Goal: Check status: Check status

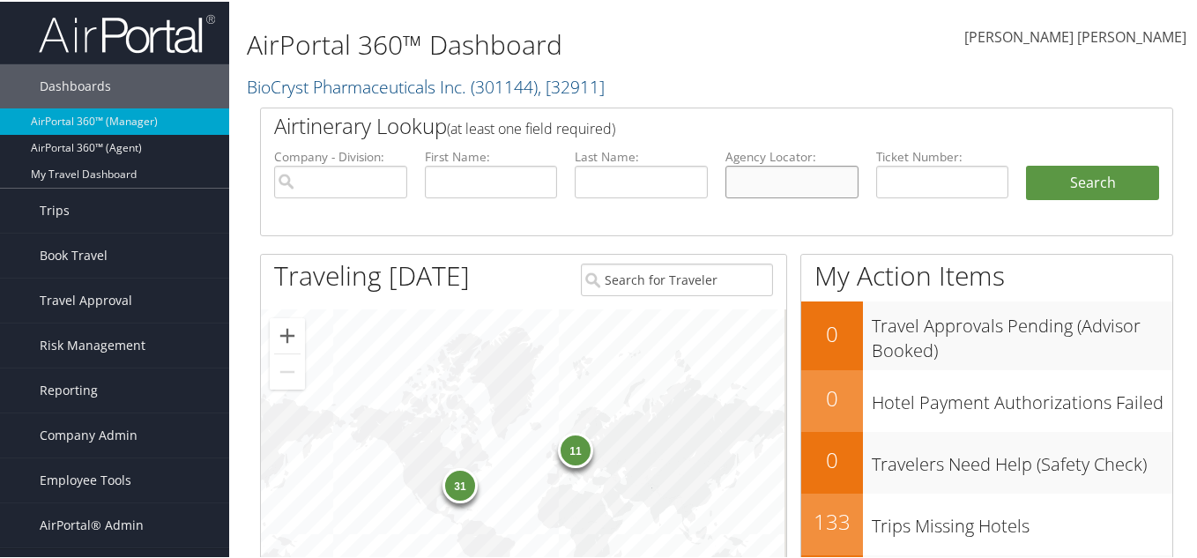
click at [799, 183] on input "text" at bounding box center [792, 180] width 133 height 33
paste input "DJ40WQ"
type input "DJ40WQ"
click at [1121, 184] on button "Search" at bounding box center [1092, 181] width 133 height 35
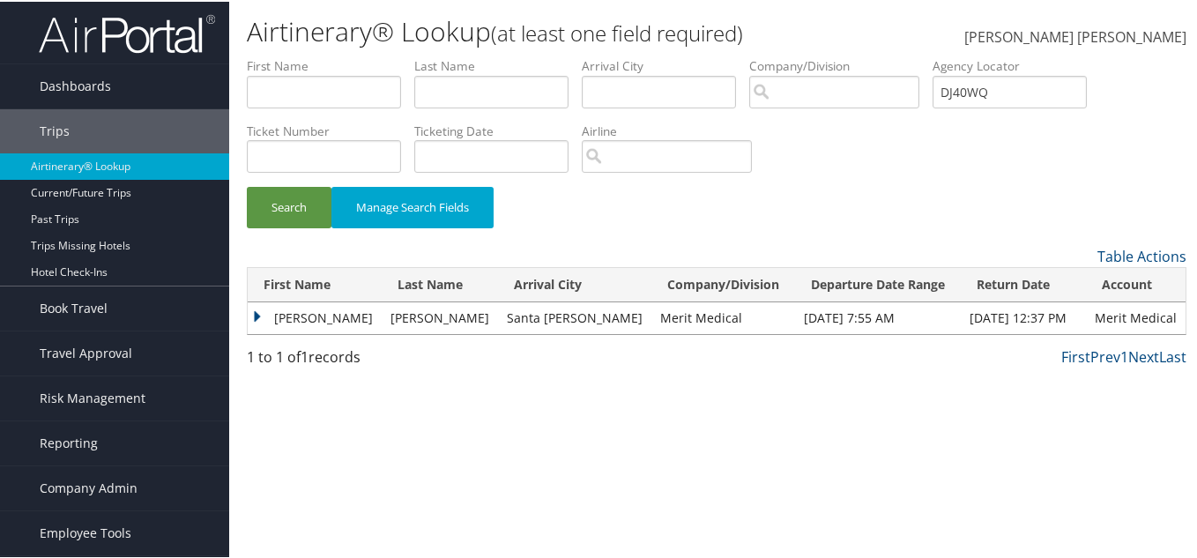
click at [255, 312] on td "BLAINE ALBERT" at bounding box center [315, 317] width 134 height 32
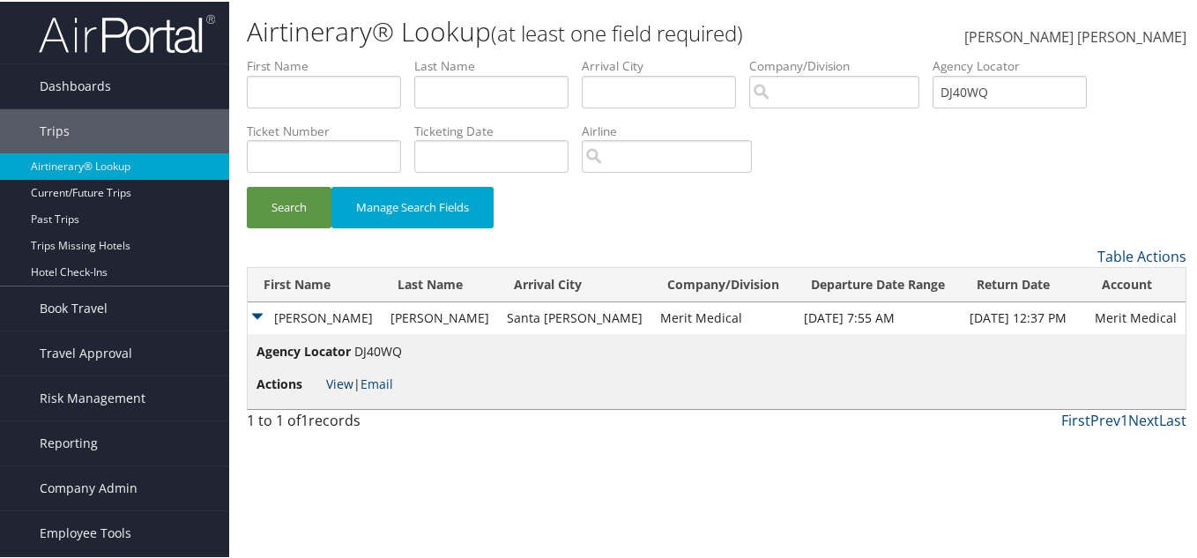
click at [341, 391] on link "View" at bounding box center [339, 382] width 27 height 17
drag, startPoint x: 1018, startPoint y: 95, endPoint x: 912, endPoint y: 94, distance: 106.7
click at [913, 56] on ul "First Name Last Name Departure City Arrival City Company/Division Airport/City …" at bounding box center [717, 56] width 940 height 0
click at [345, 98] on input "text" at bounding box center [324, 90] width 154 height 33
click at [483, 90] on input "text" at bounding box center [491, 90] width 154 height 33
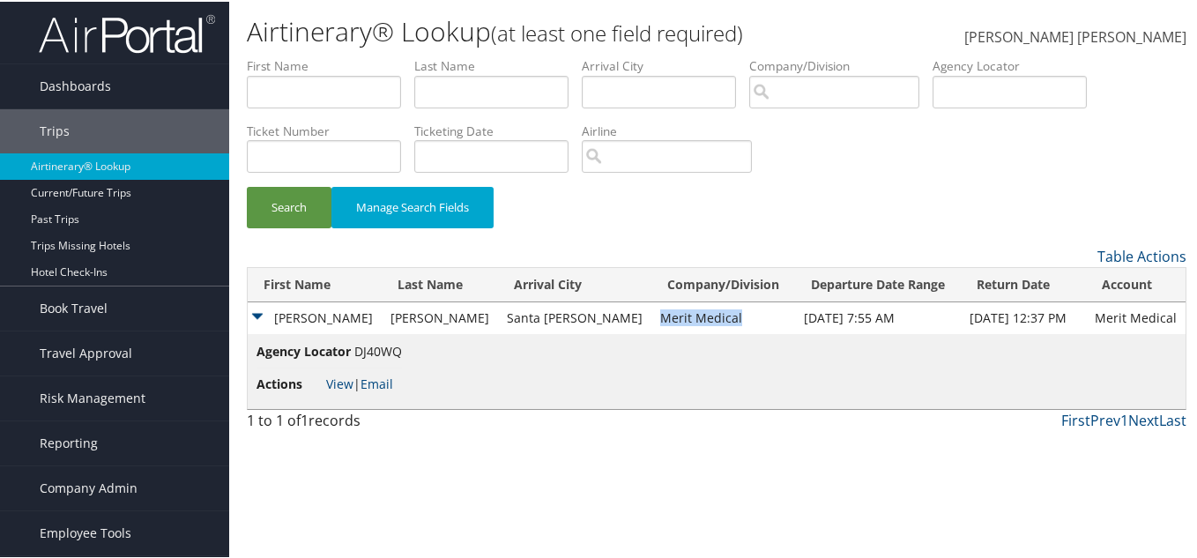
drag, startPoint x: 596, startPoint y: 314, endPoint x: 691, endPoint y: 317, distance: 95.3
click at [691, 317] on td "Merit Medical" at bounding box center [723, 317] width 144 height 32
drag, startPoint x: 613, startPoint y: 284, endPoint x: 703, endPoint y: 295, distance: 90.6
click at [812, 201] on div "Search Manage Search Fields" at bounding box center [717, 214] width 966 height 59
drag, startPoint x: 602, startPoint y: 313, endPoint x: 670, endPoint y: 313, distance: 67.9
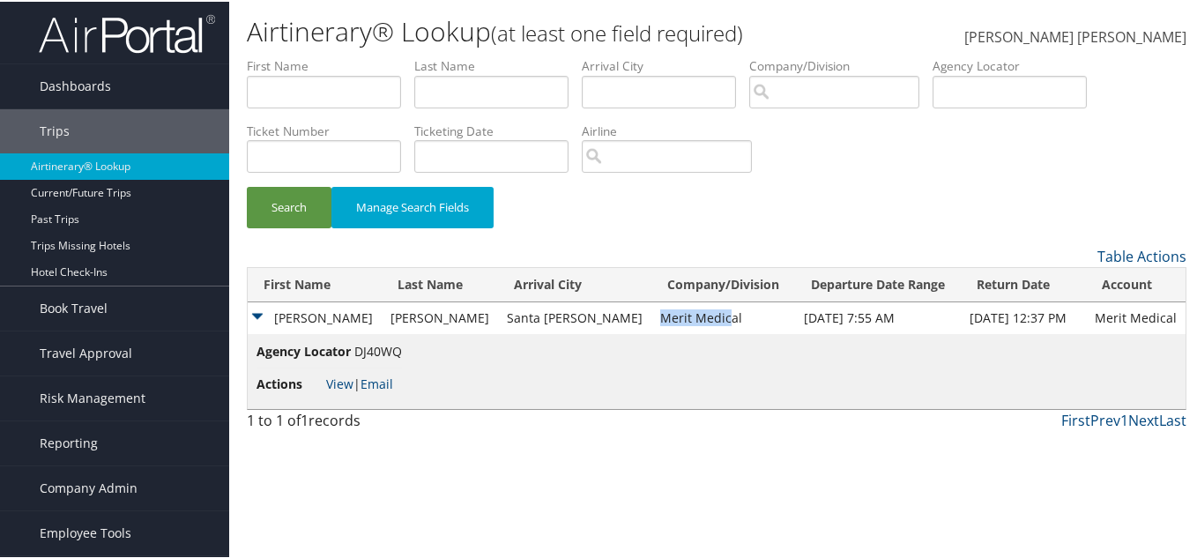
click at [670, 313] on td "Merit Medical" at bounding box center [723, 317] width 144 height 32
click at [693, 322] on td "Merit Medical" at bounding box center [723, 317] width 144 height 32
drag, startPoint x: 597, startPoint y: 314, endPoint x: 797, endPoint y: 324, distance: 200.4
click at [797, 324] on tr "BLAINE ALBERT JOHNSON Santa Ana Merit Medical Oct 13, 2025 7:55 AM Oct 17, 2025…" at bounding box center [717, 317] width 938 height 32
click at [651, 323] on td "Merit Medical" at bounding box center [723, 317] width 144 height 32
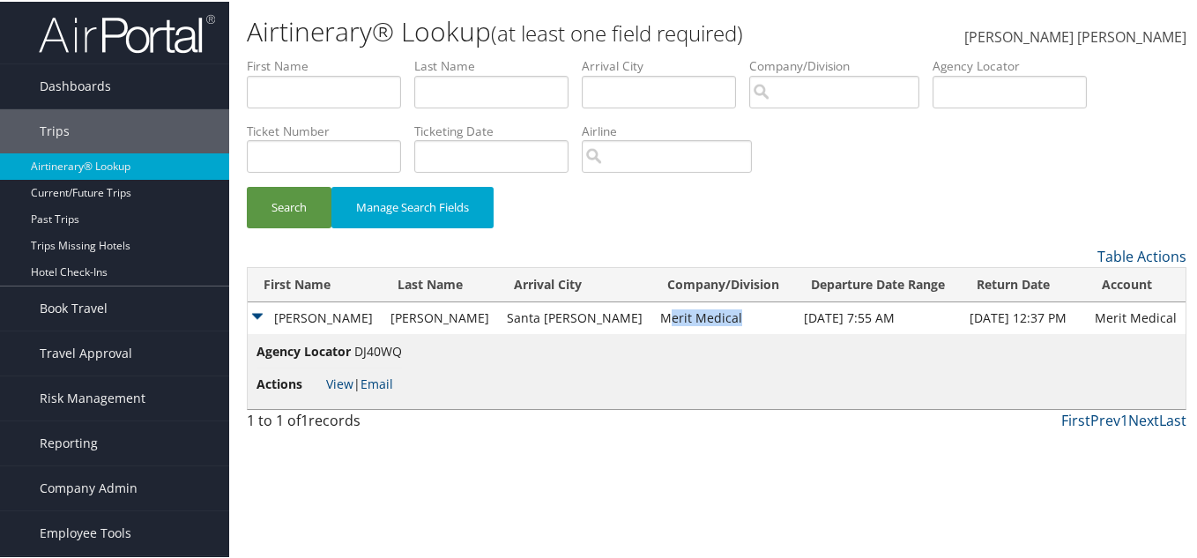
click at [702, 322] on td "Merit Medical" at bounding box center [723, 317] width 144 height 32
click at [745, 228] on div "Search Manage Search Fields" at bounding box center [717, 214] width 966 height 59
click at [360, 98] on input "text" at bounding box center [324, 90] width 154 height 33
paste input "Samuel Smith"
type input "Samuel"
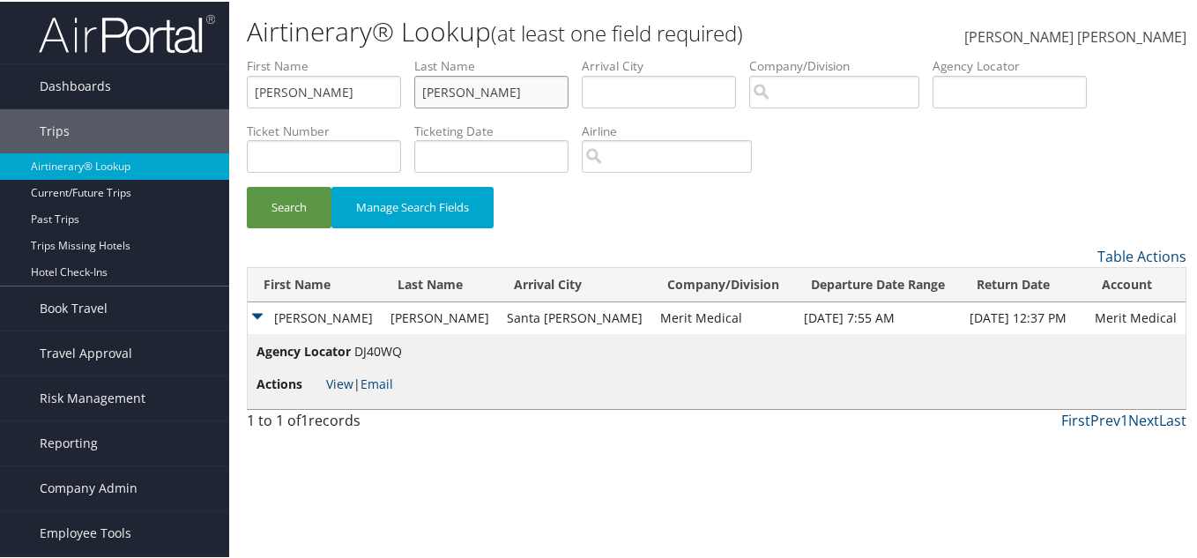
type input "Smith"
click at [247, 185] on button "Search" at bounding box center [289, 205] width 85 height 41
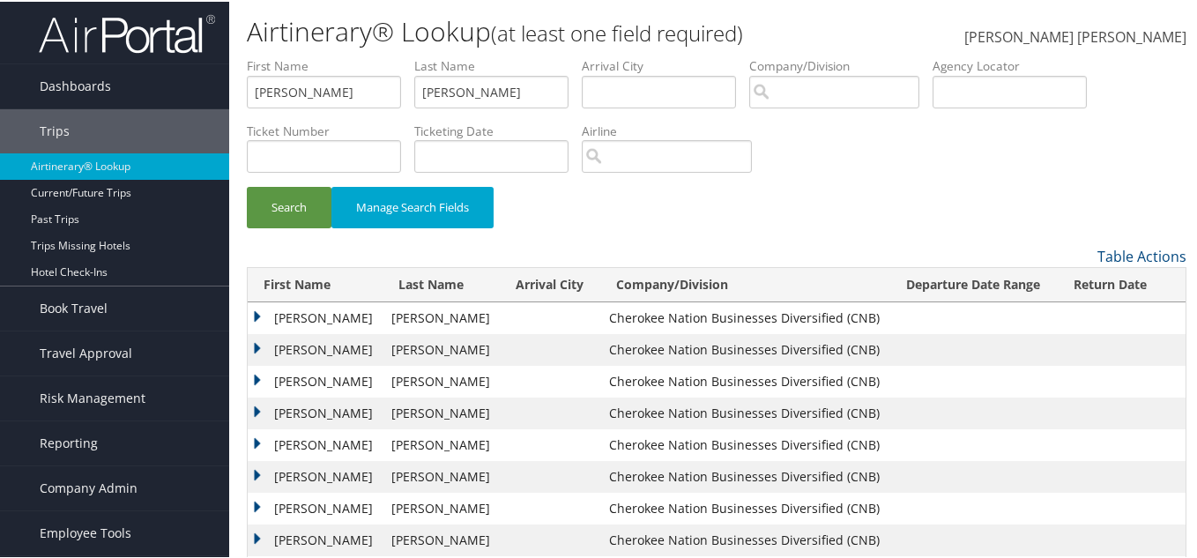
click at [973, 167] on div "Search Manage Search Fields" at bounding box center [717, 150] width 966 height 189
click at [936, 180] on div "Search Manage Search Fields" at bounding box center [717, 150] width 966 height 189
drag, startPoint x: 526, startPoint y: 255, endPoint x: 542, endPoint y: 254, distance: 15.9
click at [526, 255] on div "Table Actions" at bounding box center [837, 254] width 698 height 21
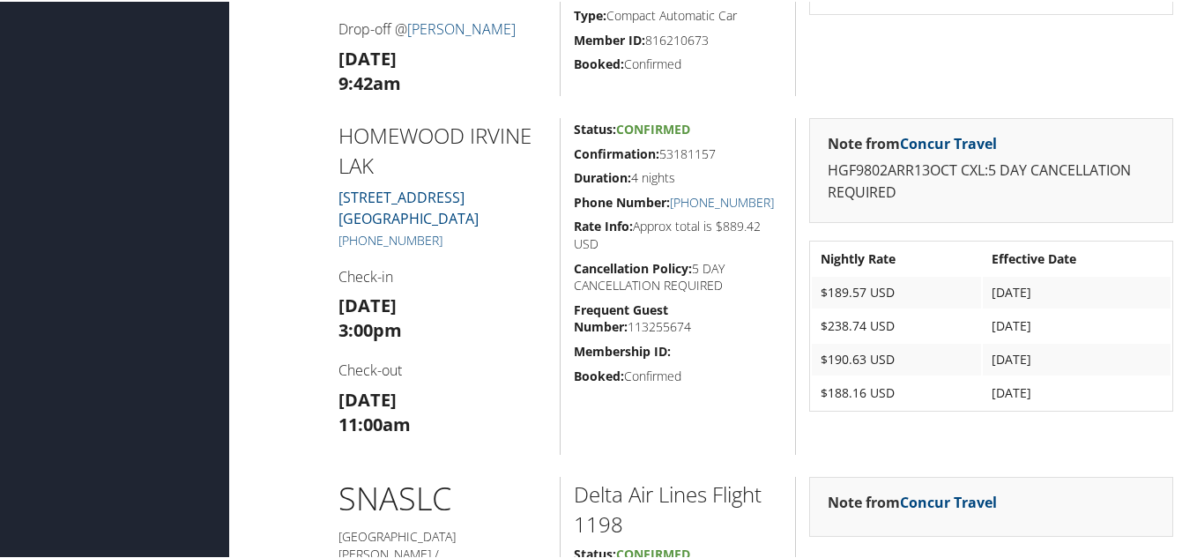
scroll to position [1234, 0]
drag, startPoint x: 461, startPoint y: 235, endPoint x: 331, endPoint y: 236, distance: 129.6
click at [331, 236] on div "HOMEWOOD IRVINE LAK 23021 Lake Center Drive A Lake Forest CA 92630 +1 (949) 382…" at bounding box center [442, 283] width 235 height 337
copy link "+1 (949) 382-7900"
drag, startPoint x: 659, startPoint y: 149, endPoint x: 716, endPoint y: 150, distance: 56.4
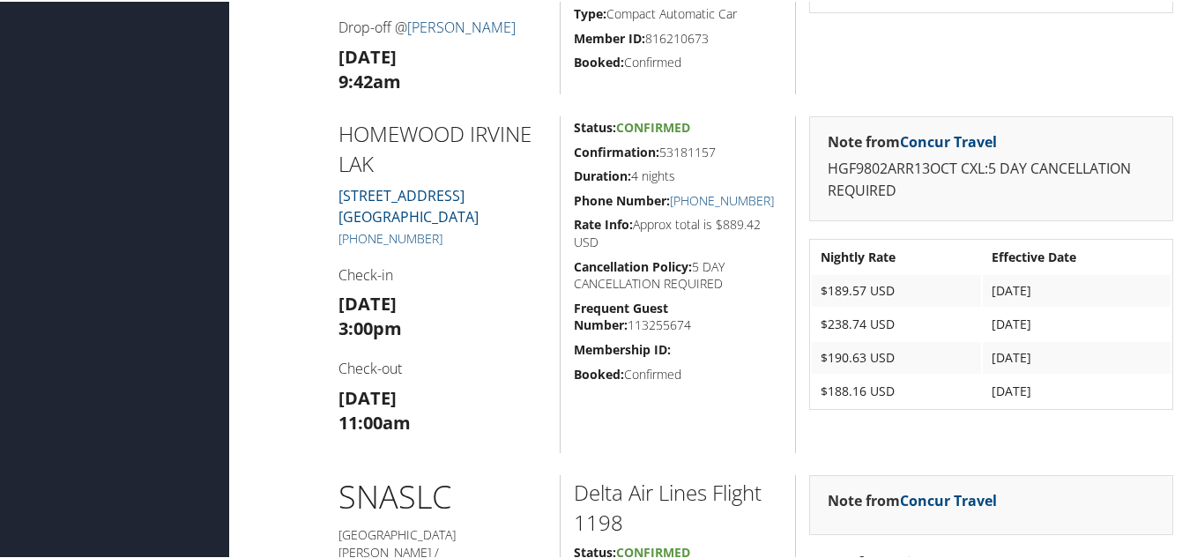
click at [716, 150] on h5 "Confirmation: 53181157" at bounding box center [678, 151] width 208 height 18
click at [752, 240] on h5 "Rate Info: Approx total is $889.42 USD" at bounding box center [678, 231] width 208 height 34
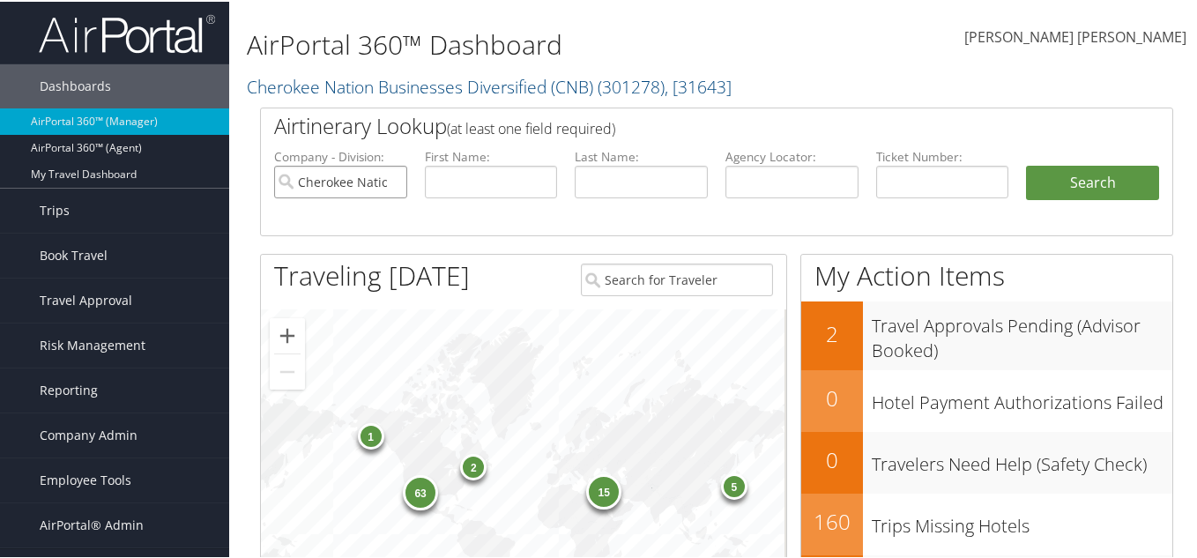
click at [391, 180] on input "Cherokee Nation Businesses Diversified (CNB)" at bounding box center [340, 180] width 133 height 33
click at [759, 182] on input "text" at bounding box center [792, 180] width 133 height 33
paste input "DPDNM6"
type input "DPDNM6"
click at [1048, 185] on button "Search" at bounding box center [1092, 181] width 133 height 35
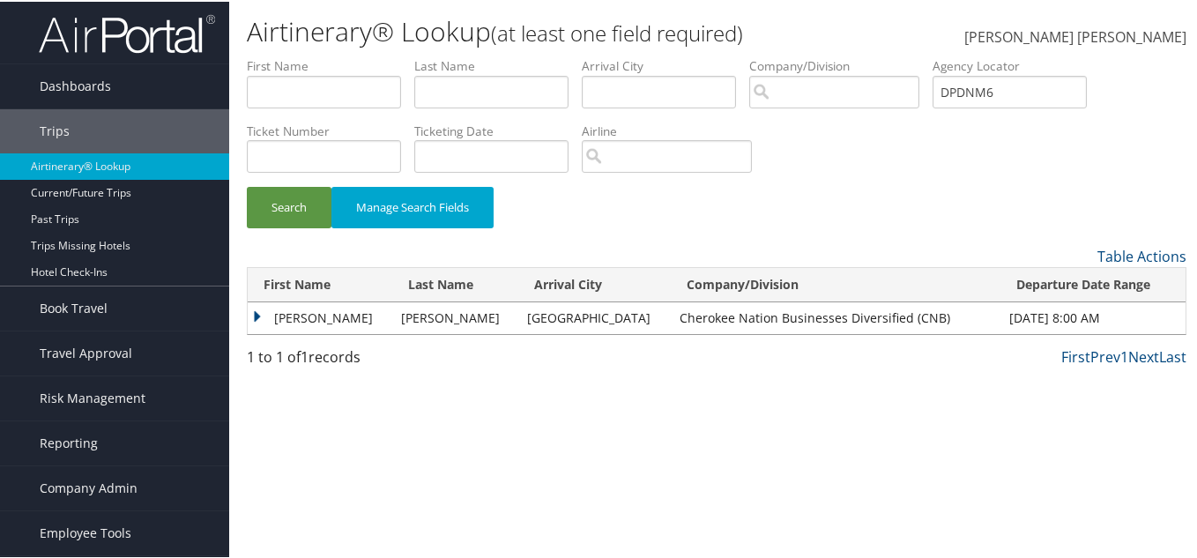
click at [257, 316] on td "SAMUEL HARRISON" at bounding box center [320, 317] width 145 height 32
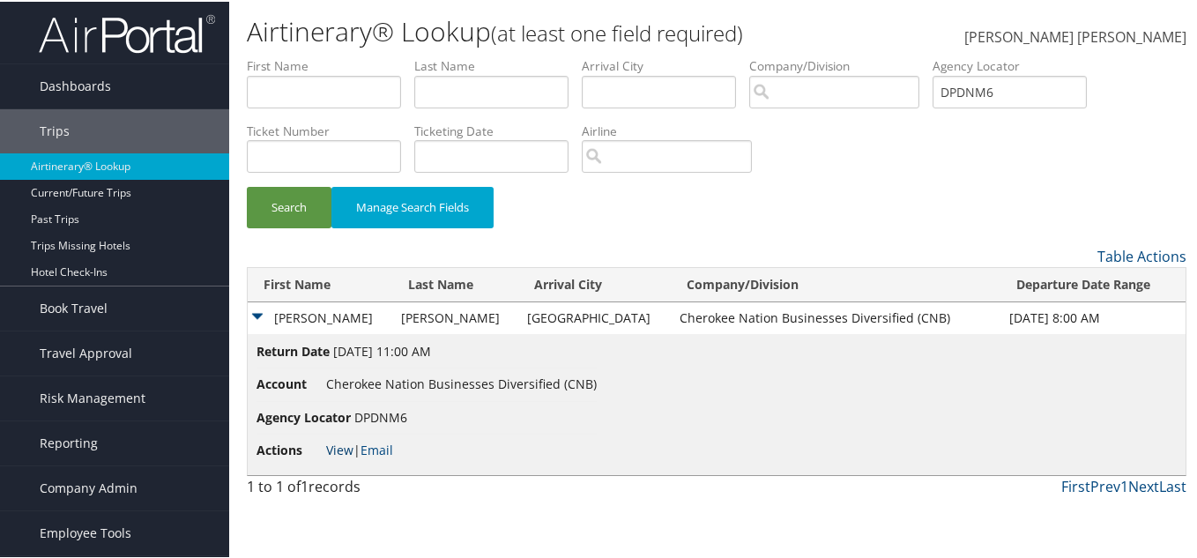
click at [341, 450] on link "View" at bounding box center [339, 448] width 27 height 17
click at [256, 317] on td "SAMUEL HARRISON" at bounding box center [320, 317] width 145 height 32
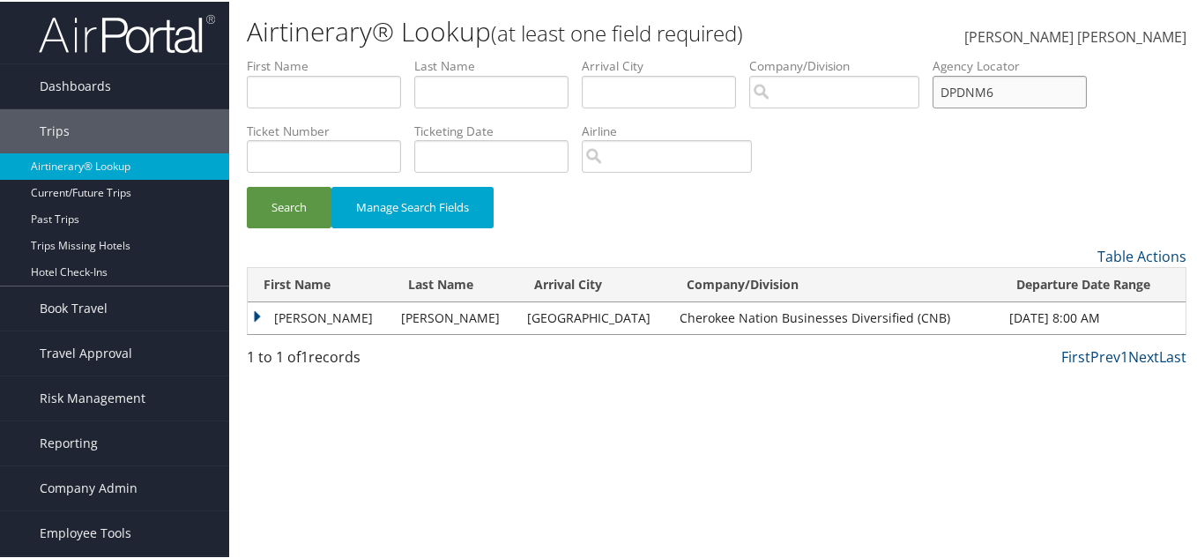
click at [799, 56] on ul "First Name Last Name Departure City Arrival City Company/Division Airport/City …" at bounding box center [717, 56] width 940 height 0
click at [853, 236] on div "Search Manage Search Fields" at bounding box center [717, 214] width 966 height 59
click at [763, 225] on div "Search Manage Search Fields" at bounding box center [717, 214] width 966 height 59
click at [71, 74] on span "Dashboards" at bounding box center [75, 85] width 71 height 44
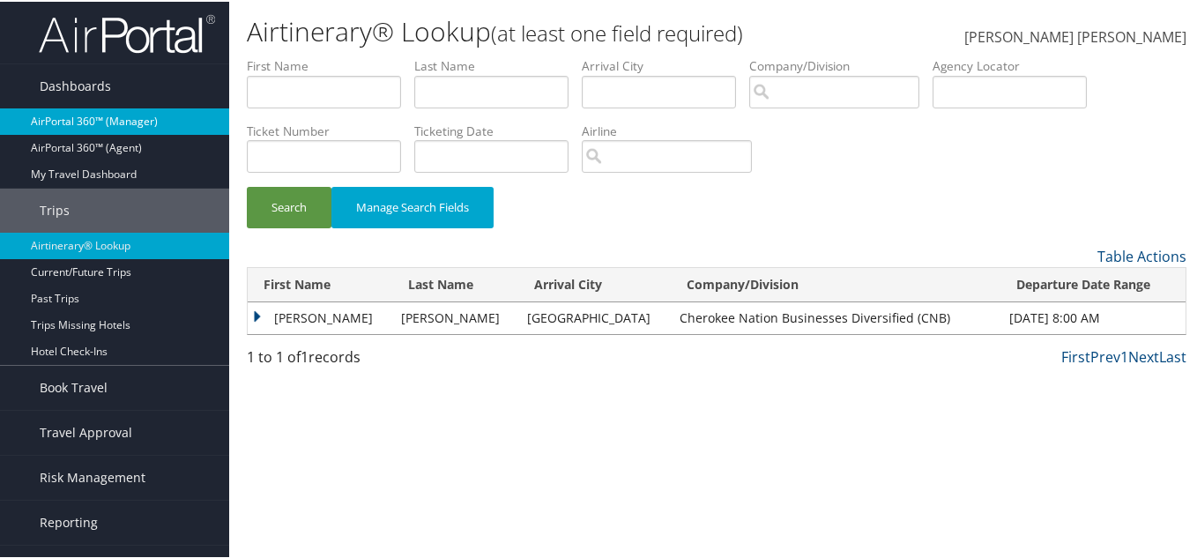
click at [107, 129] on link "AirPortal 360™ (Manager)" at bounding box center [114, 120] width 229 height 26
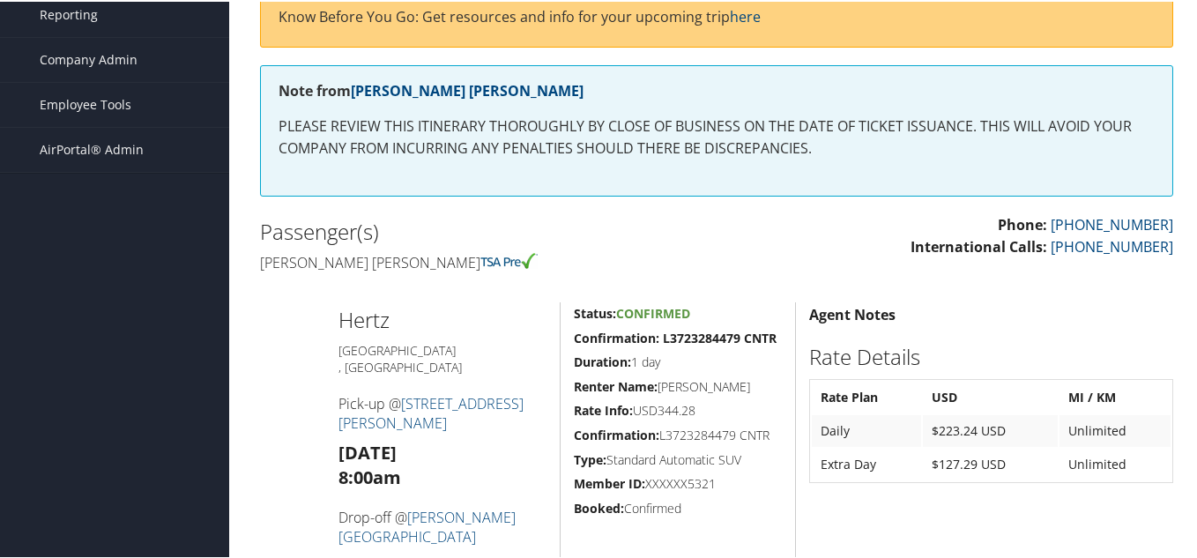
scroll to position [353, 0]
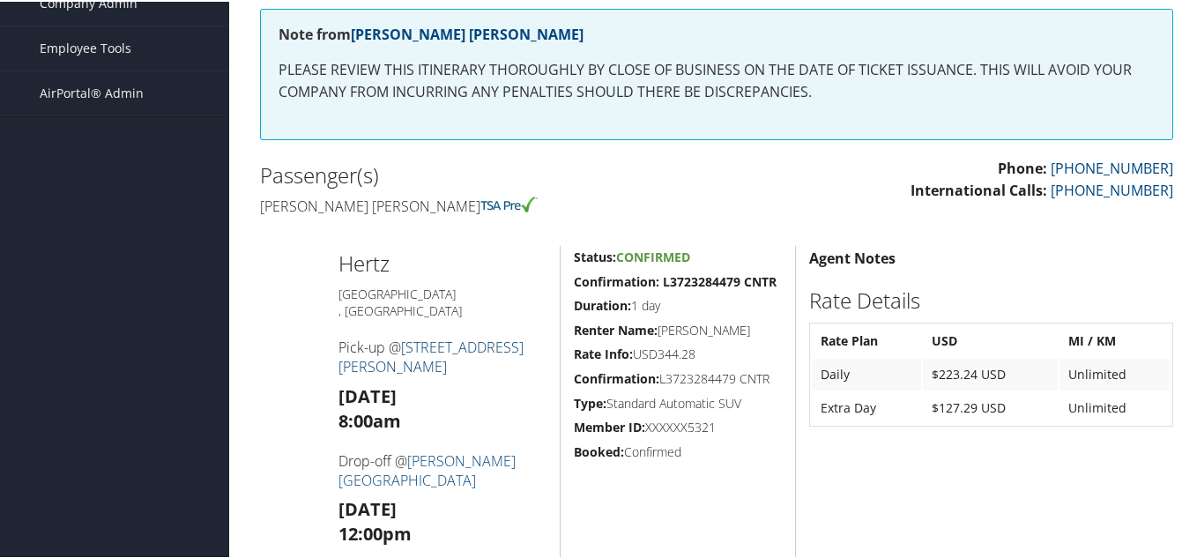
click at [443, 336] on link "[STREET_ADDRESS][PERSON_NAME]" at bounding box center [431, 355] width 185 height 39
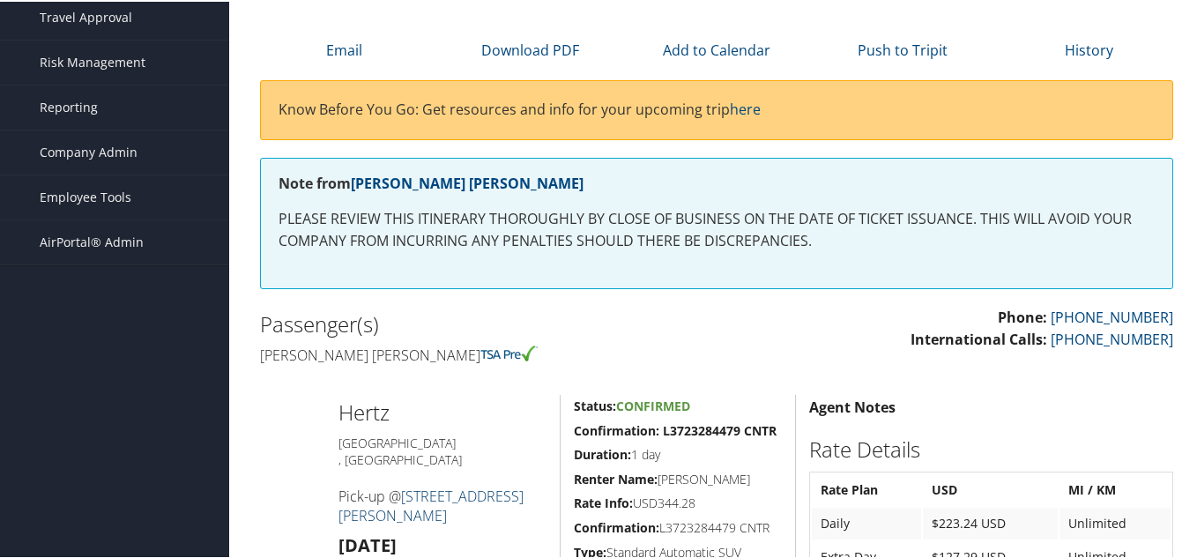
scroll to position [0, 0]
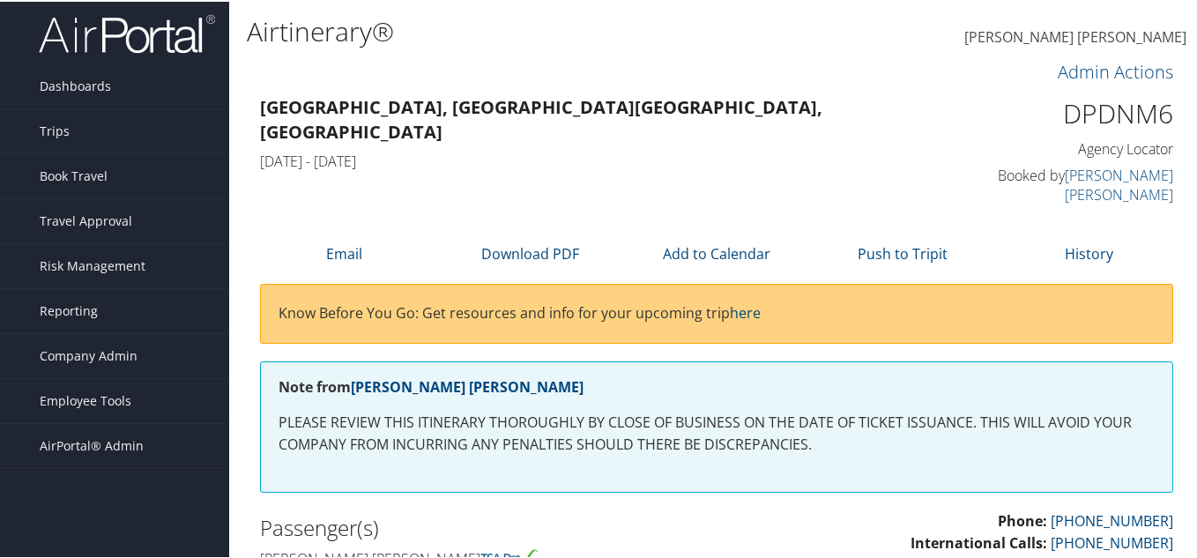
click at [1134, 116] on h1 "DPDNM6" at bounding box center [1069, 111] width 209 height 37
click at [1132, 117] on h1 "DPDNM6" at bounding box center [1069, 111] width 209 height 37
copy h1 "DPDNM6"
click at [745, 112] on h3 "[GEOGRAPHIC_DATA], [GEOGRAPHIC_DATA] [GEOGRAPHIC_DATA], [GEOGRAPHIC_DATA]" at bounding box center [599, 117] width 679 height 49
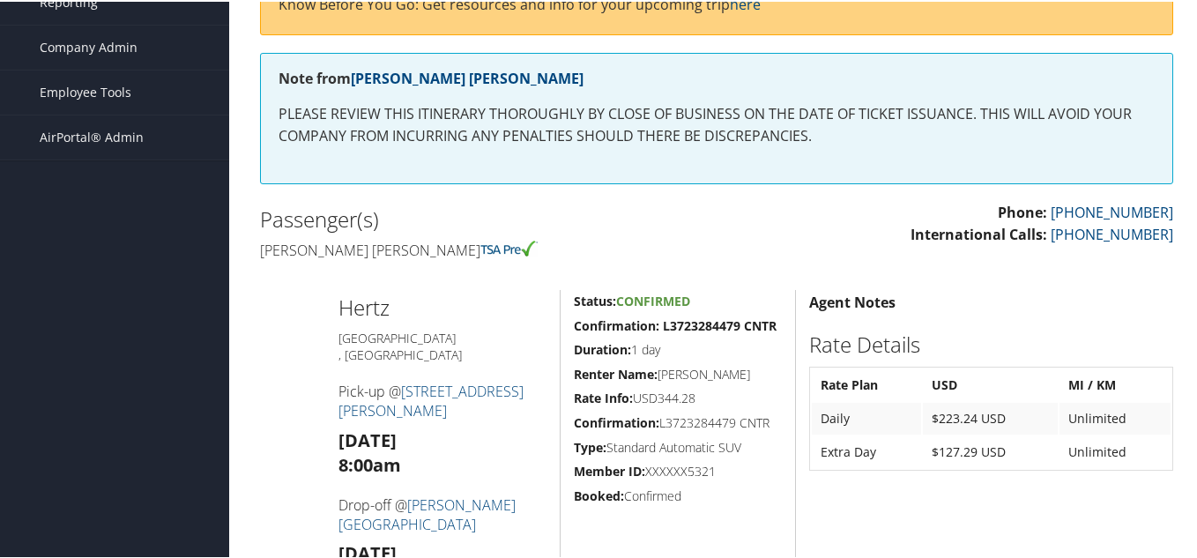
scroll to position [353, 0]
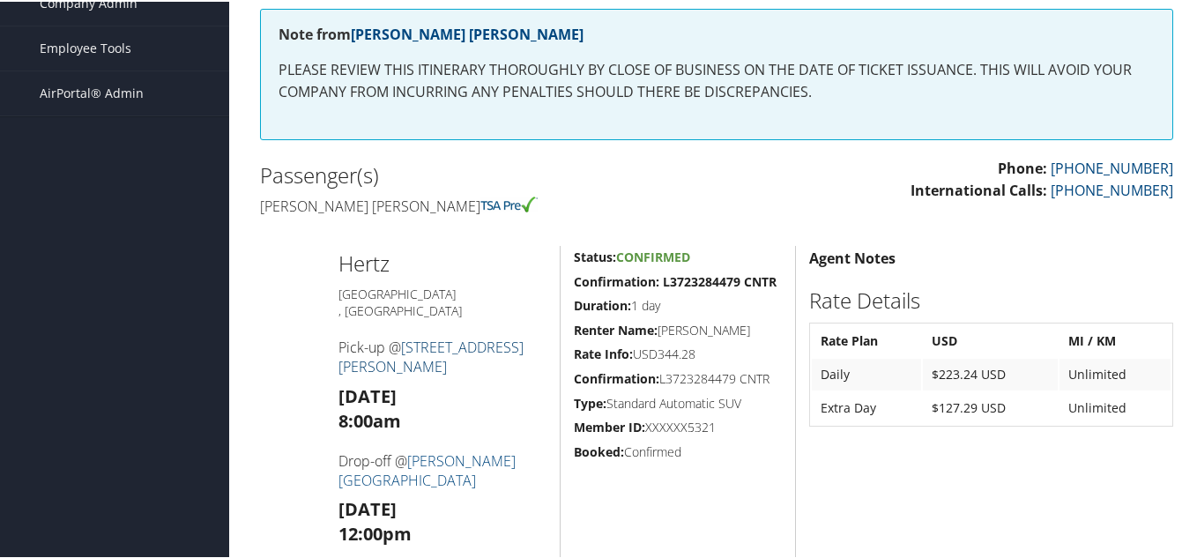
click at [472, 336] on link "[STREET_ADDRESS][PERSON_NAME]" at bounding box center [431, 355] width 185 height 39
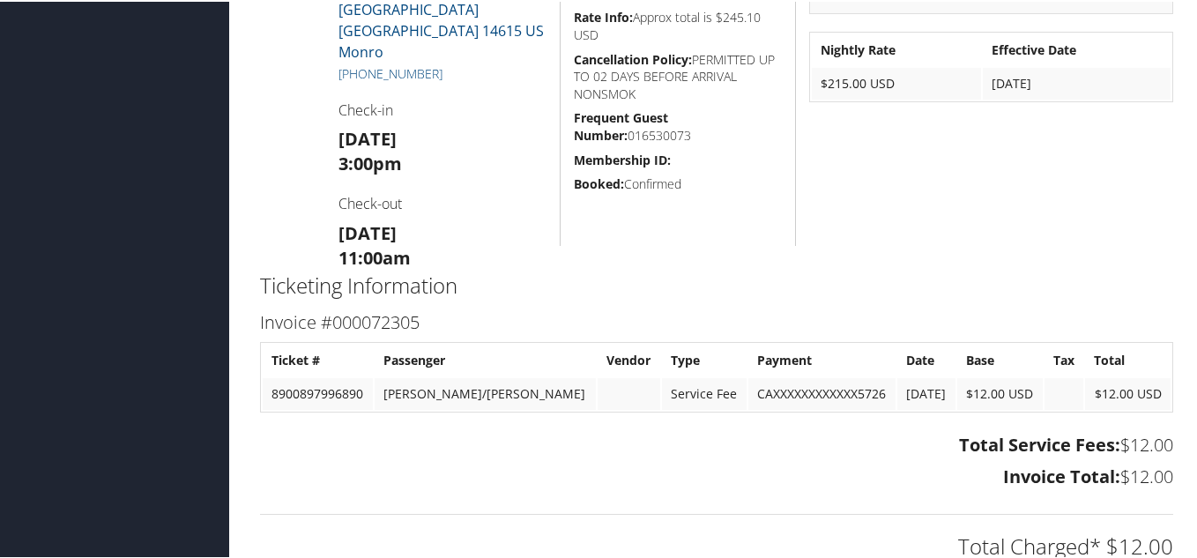
scroll to position [1175, 0]
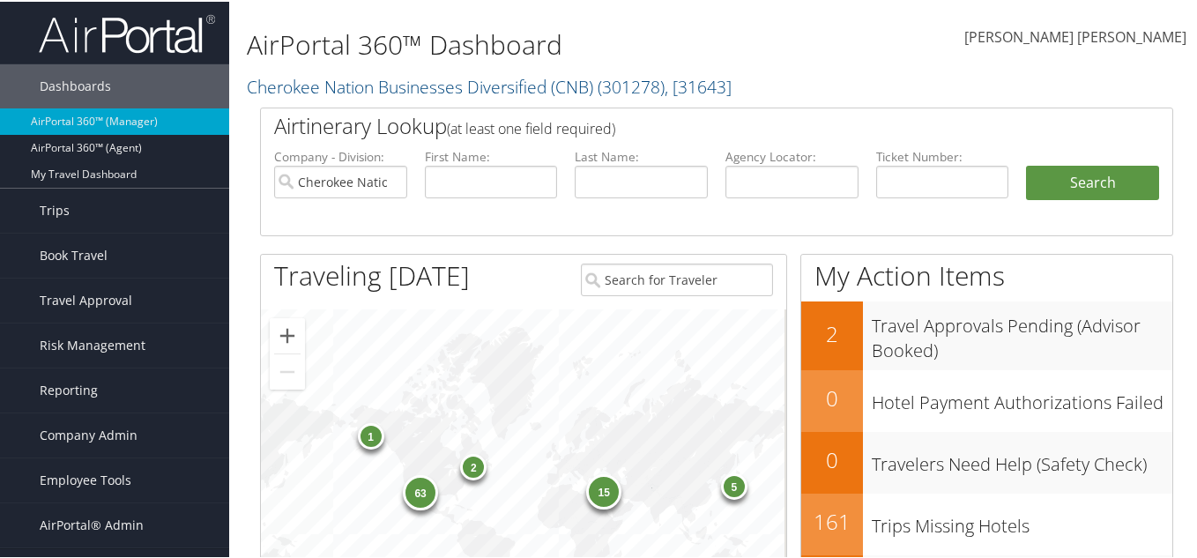
click at [1095, 35] on span "[PERSON_NAME] [PERSON_NAME]" at bounding box center [1075, 35] width 222 height 19
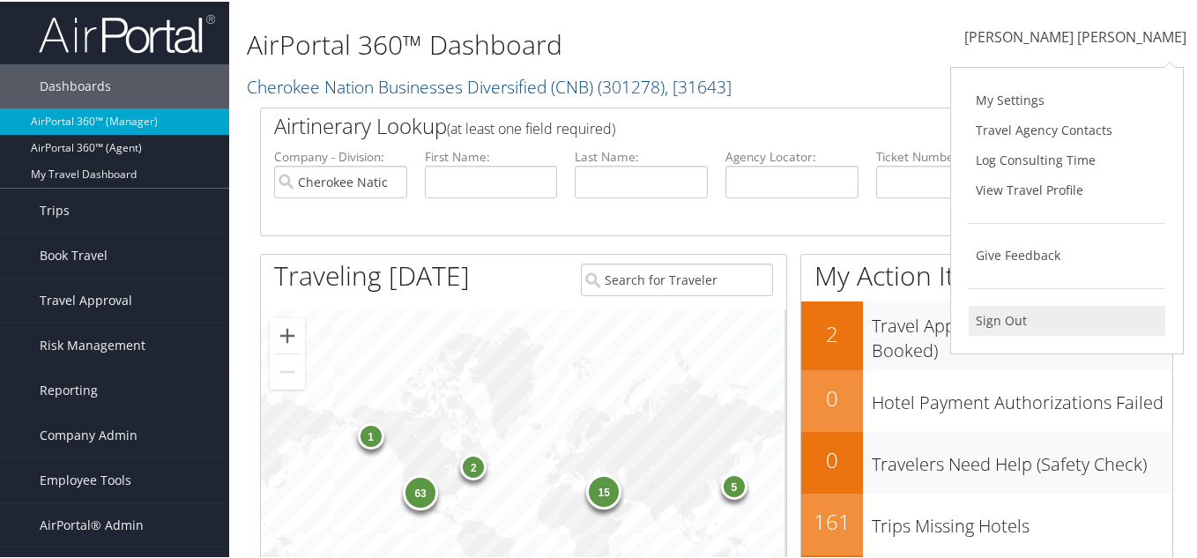
click at [1006, 318] on link "Sign Out" at bounding box center [1067, 319] width 197 height 30
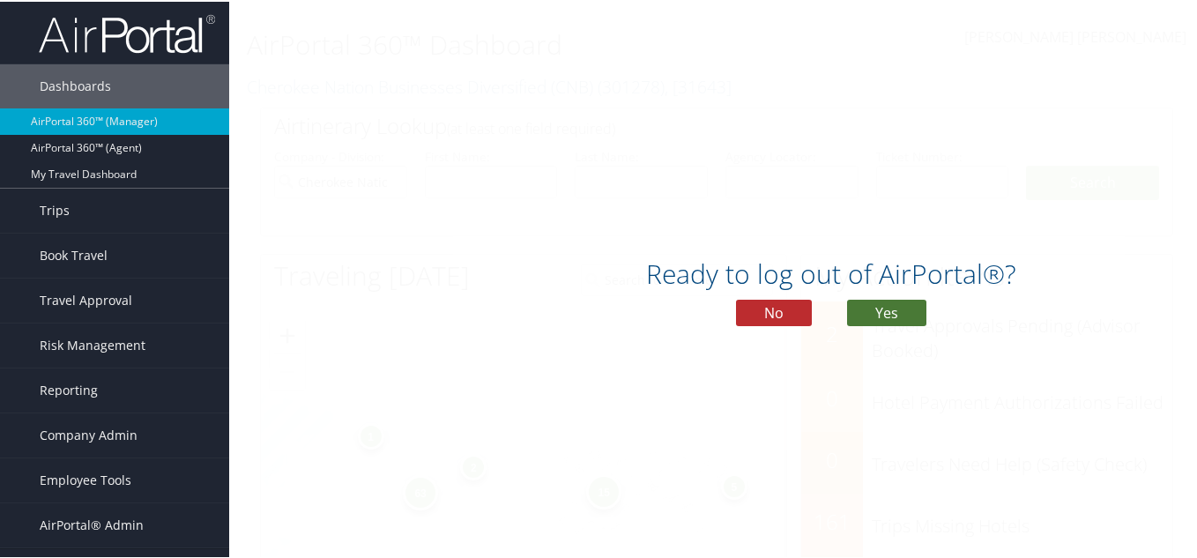
click at [873, 317] on button "Yes" at bounding box center [886, 311] width 79 height 26
